Goal: Communication & Community: Ask a question

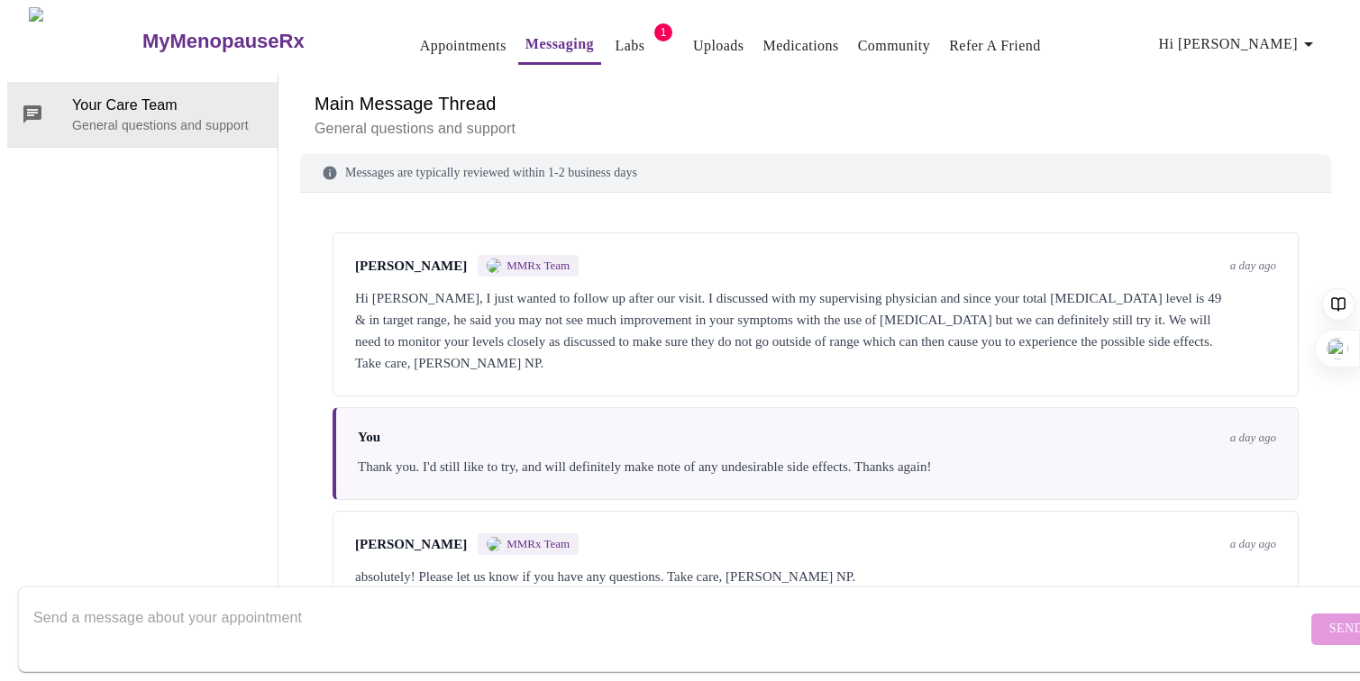
scroll to position [522, 0]
